Goal: Navigation & Orientation: Go to known website

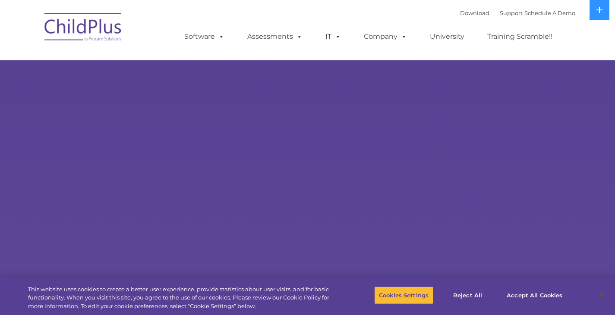
select select "MEDIUM"
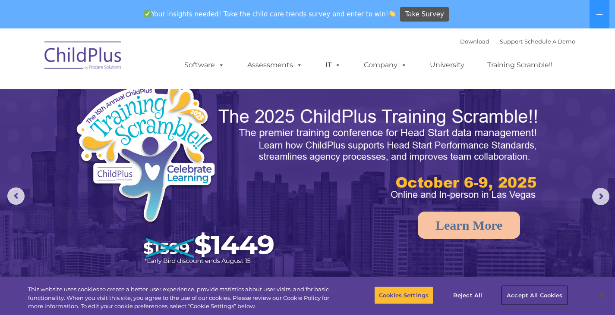
click at [530, 299] on button "Accept All Cookies" at bounding box center [534, 296] width 65 height 18
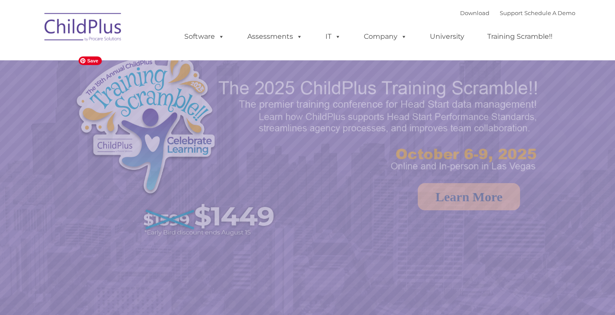
select select "MEDIUM"
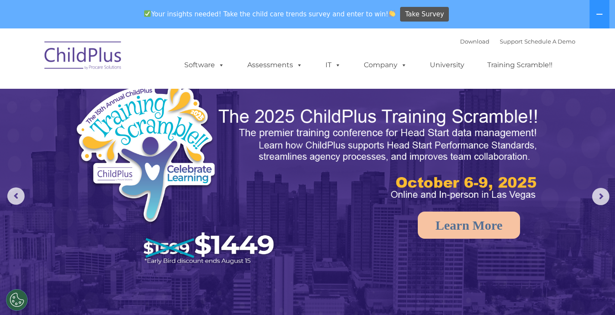
click at [80, 60] on img at bounding box center [83, 56] width 86 height 43
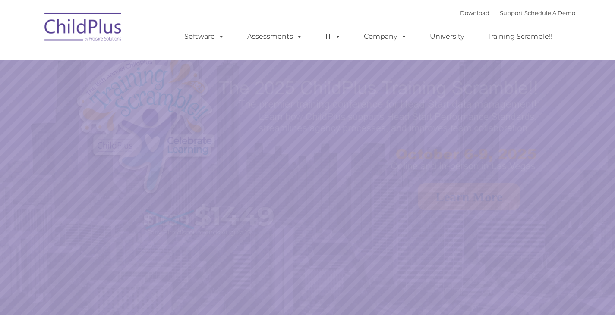
select select "MEDIUM"
